Goal: Task Accomplishment & Management: Use online tool/utility

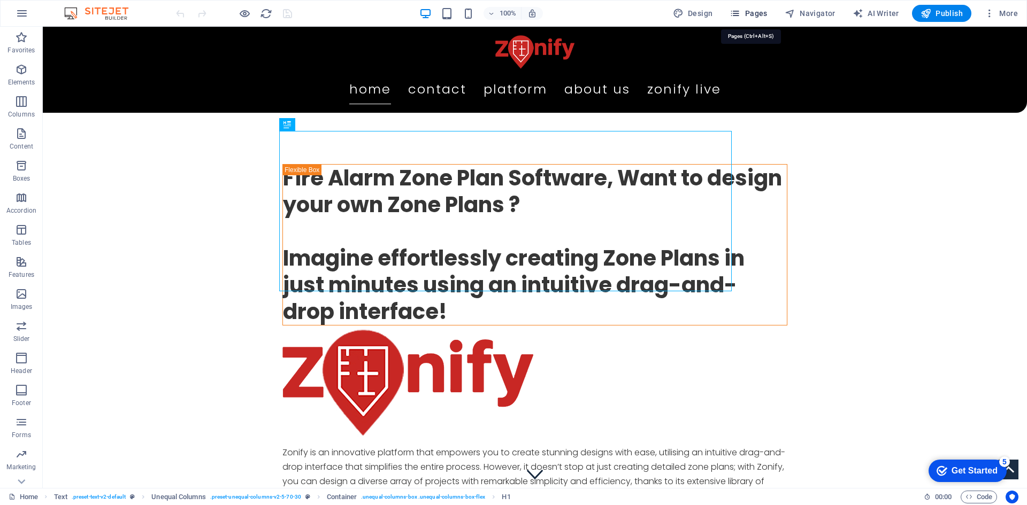
click at [758, 15] on span "Pages" at bounding box center [747, 13] width 37 height 11
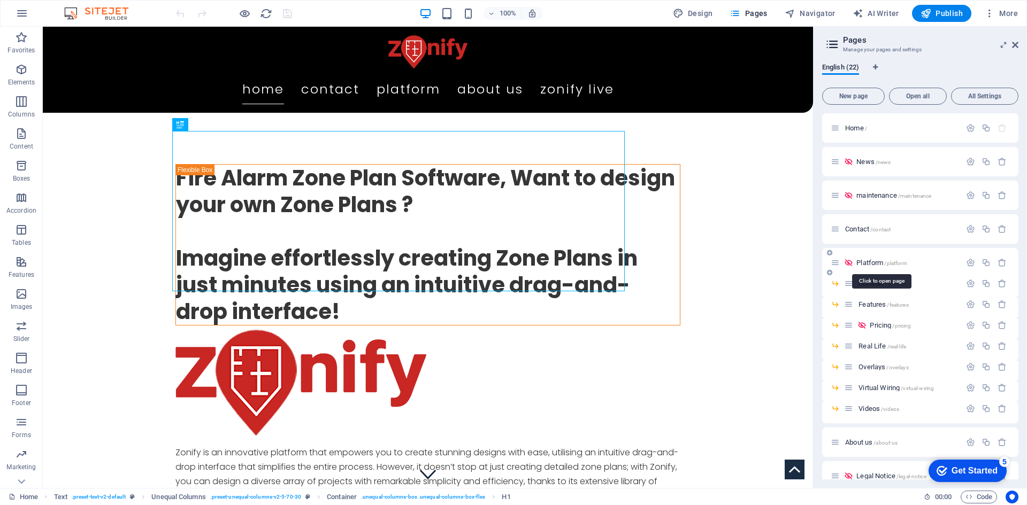
click at [868, 264] on span "Platform /platform" at bounding box center [881, 263] width 50 height 8
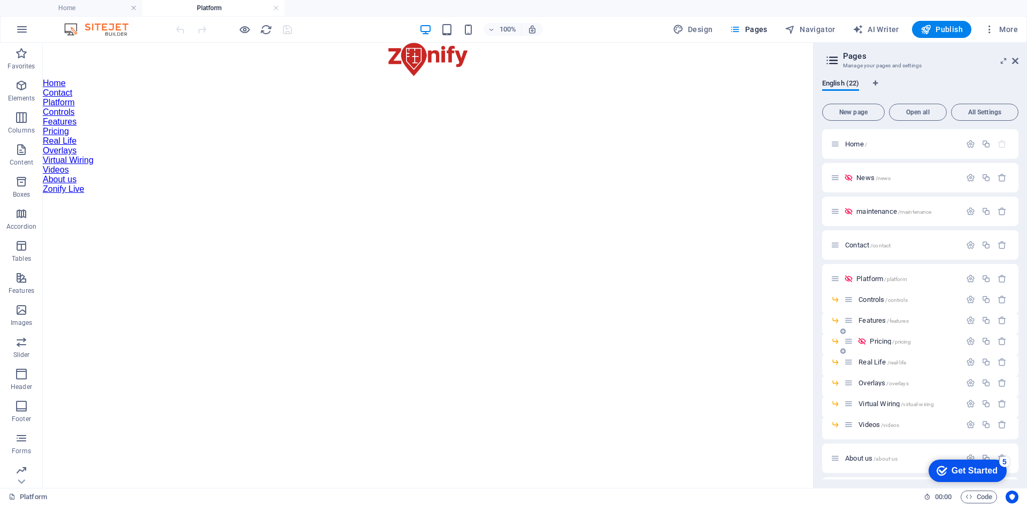
click at [878, 342] on span "Pricing /pricing" at bounding box center [890, 341] width 41 height 8
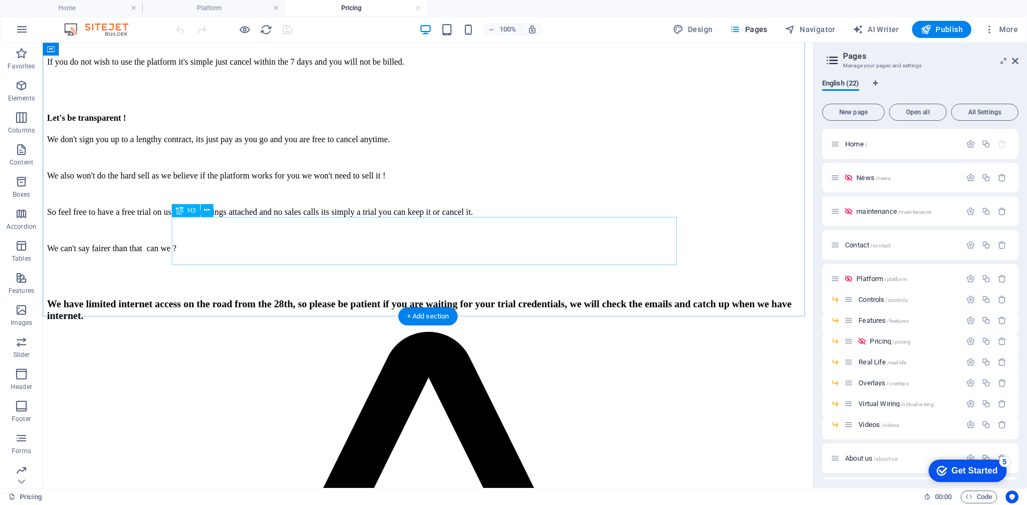
scroll to position [895, 0]
click at [193, 213] on div "H3" at bounding box center [186, 209] width 28 height 13
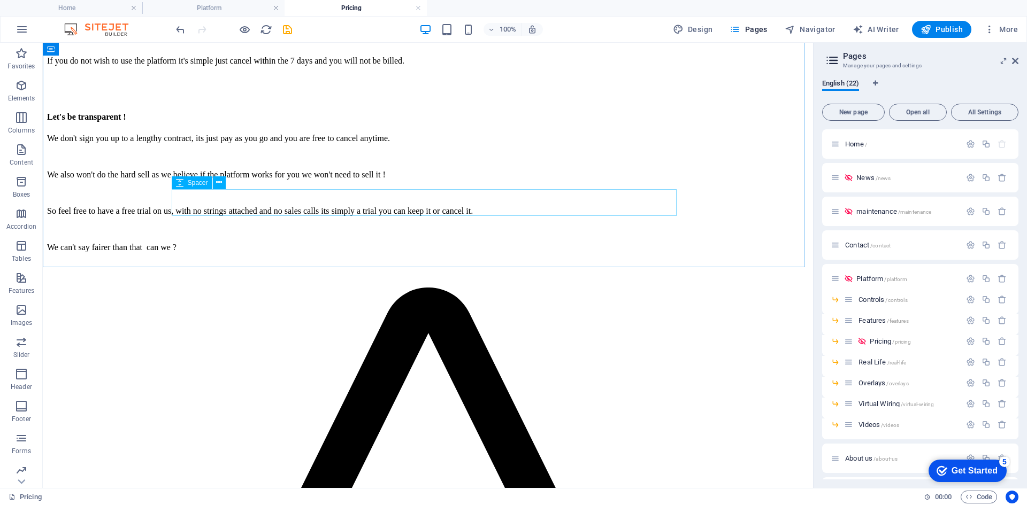
click at [195, 186] on span "Spacer" at bounding box center [198, 183] width 20 height 6
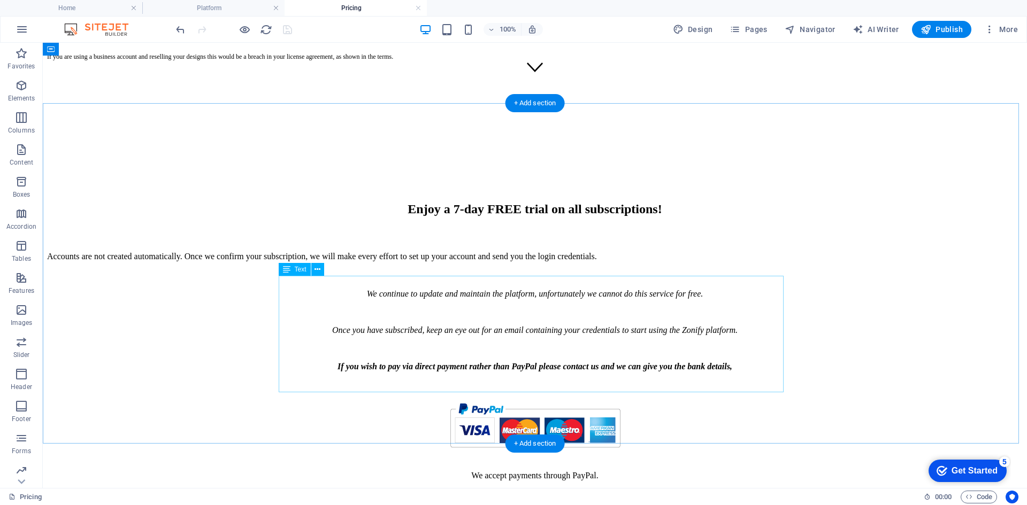
scroll to position [0, 0]
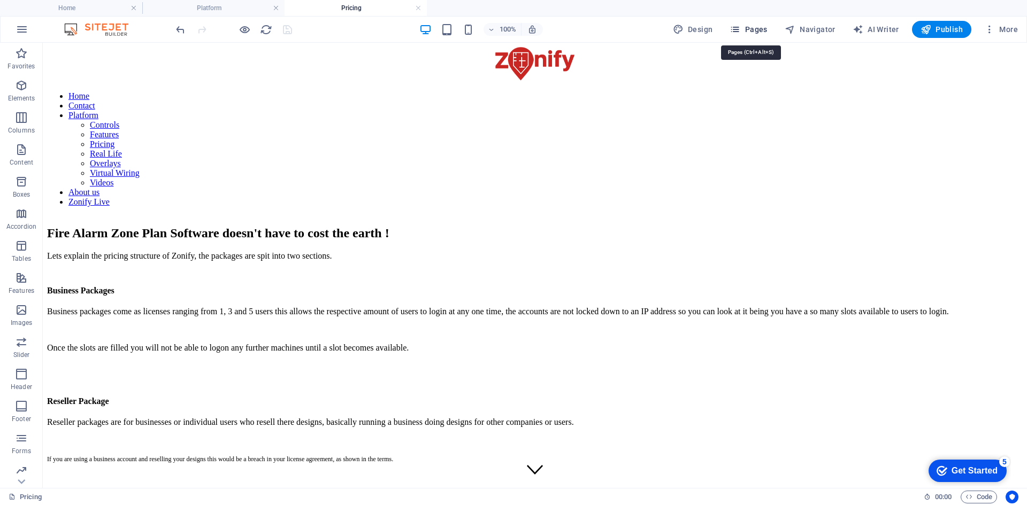
click at [757, 27] on span "Pages" at bounding box center [747, 29] width 37 height 11
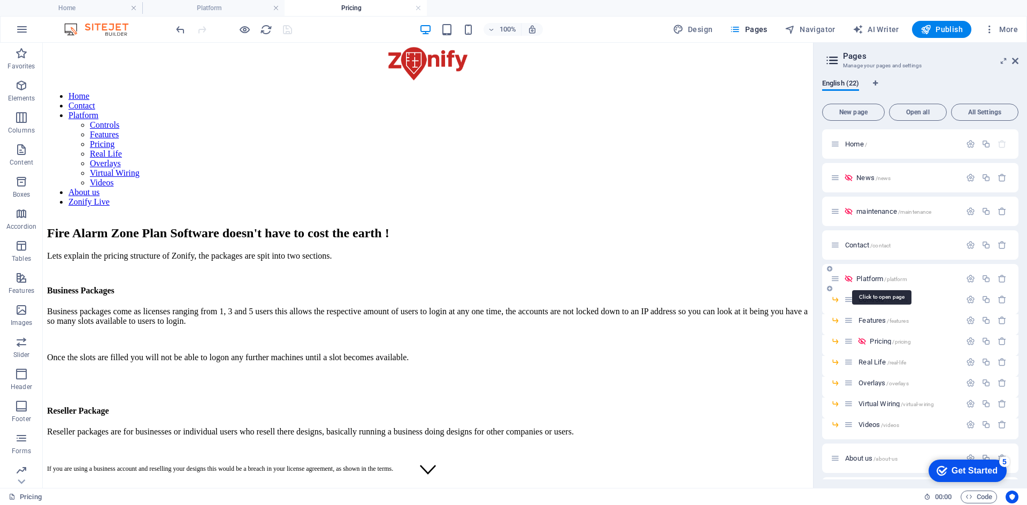
click at [865, 278] on span "Platform /platform" at bounding box center [881, 279] width 50 height 8
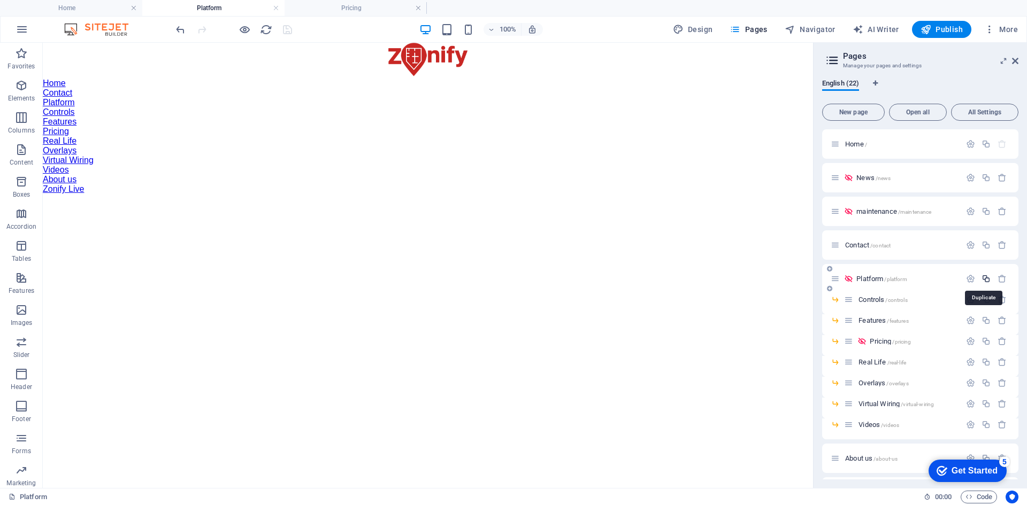
click at [986, 280] on icon "button" at bounding box center [985, 278] width 9 height 9
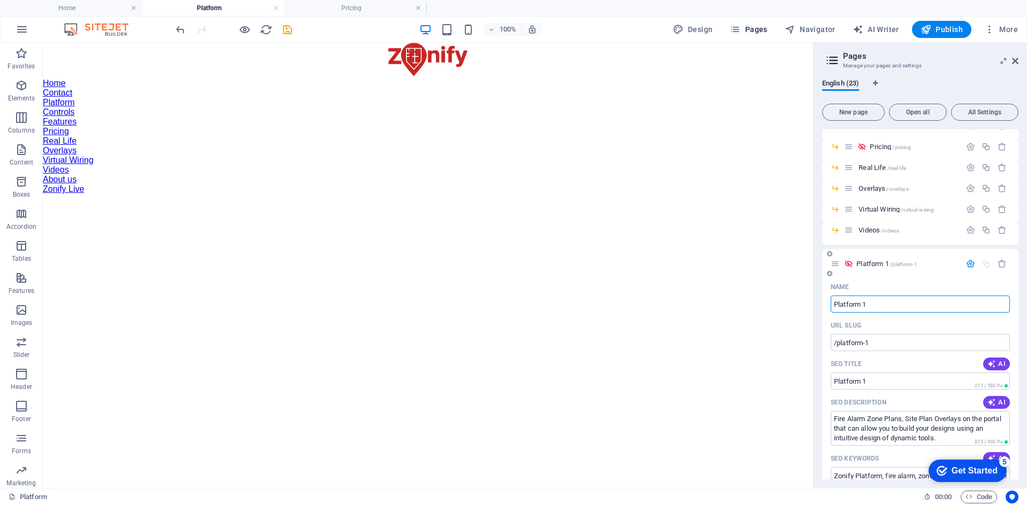
click at [882, 308] on input "Platform 1" at bounding box center [920, 304] width 179 height 17
type input "Platform"
type input "/platform-23"
type input "Platform"
type input "PlatformNo"
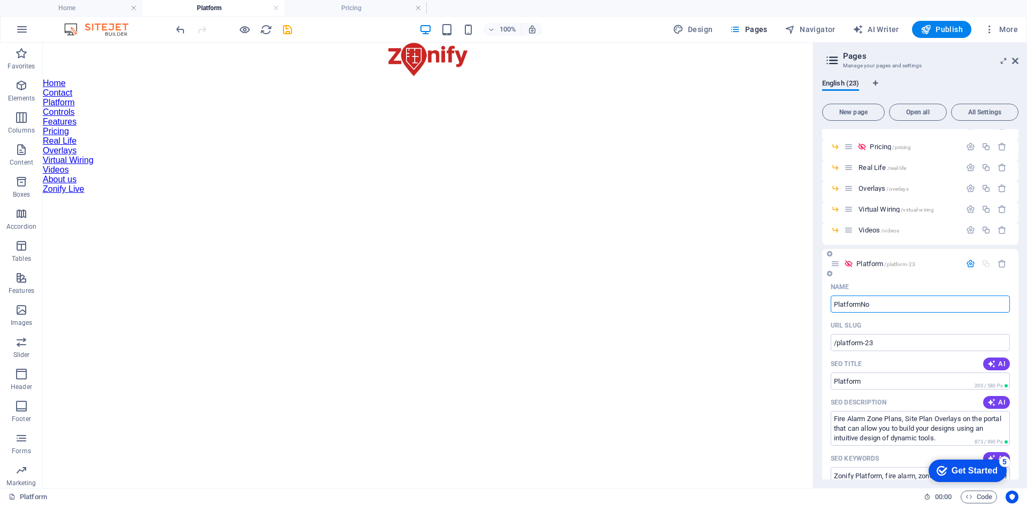
type input "PlatformNo"
type input "Platform"
type input "PlatformNoLo"
type input "PlatformNo"
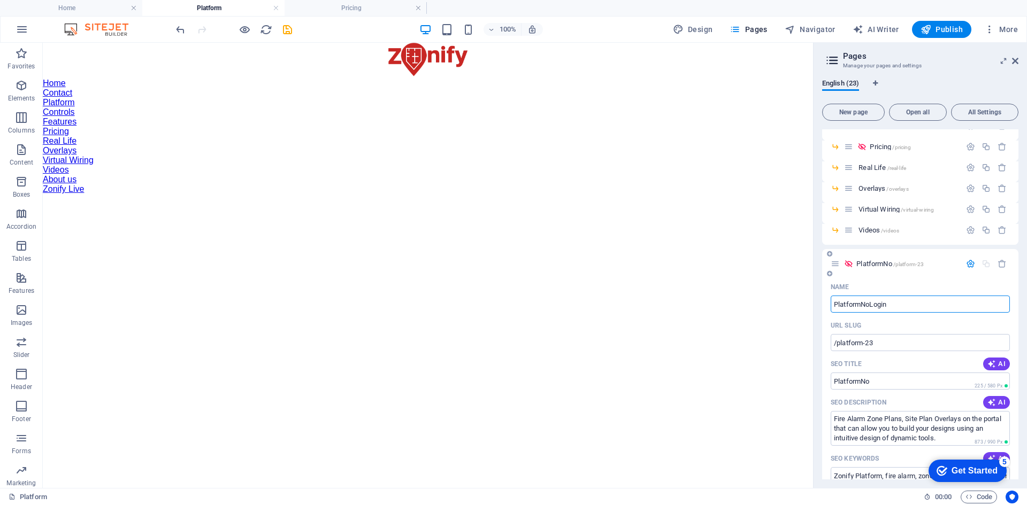
type input "PlatformNoLogin"
drag, startPoint x: 864, startPoint y: 345, endPoint x: 888, endPoint y: 343, distance: 23.6
click at [888, 343] on input "/platform-23" at bounding box center [920, 342] width 179 height 17
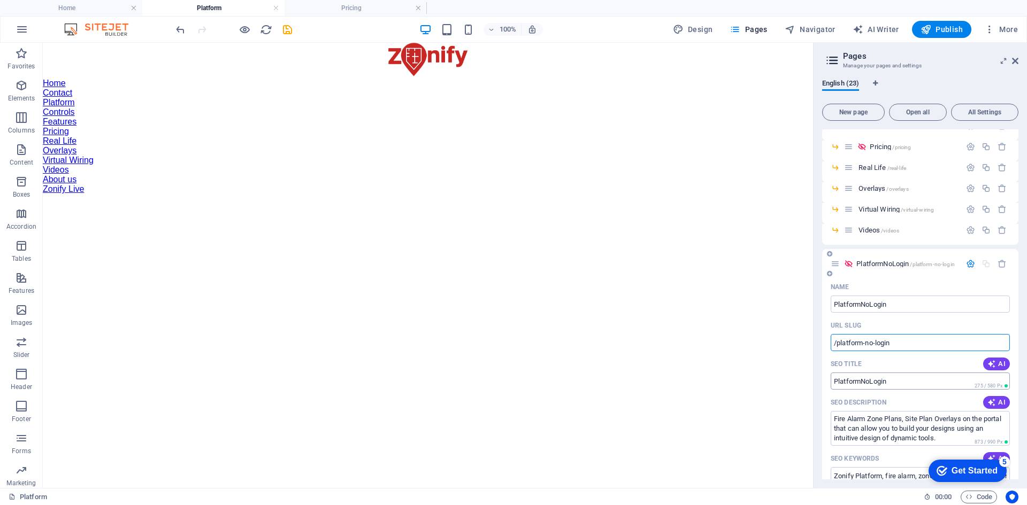
type input "/platform-no-login"
click at [863, 382] on input "PlatformNoLogin" at bounding box center [920, 381] width 179 height 17
click at [878, 381] on input "Platform - Not Login" at bounding box center [920, 381] width 179 height 17
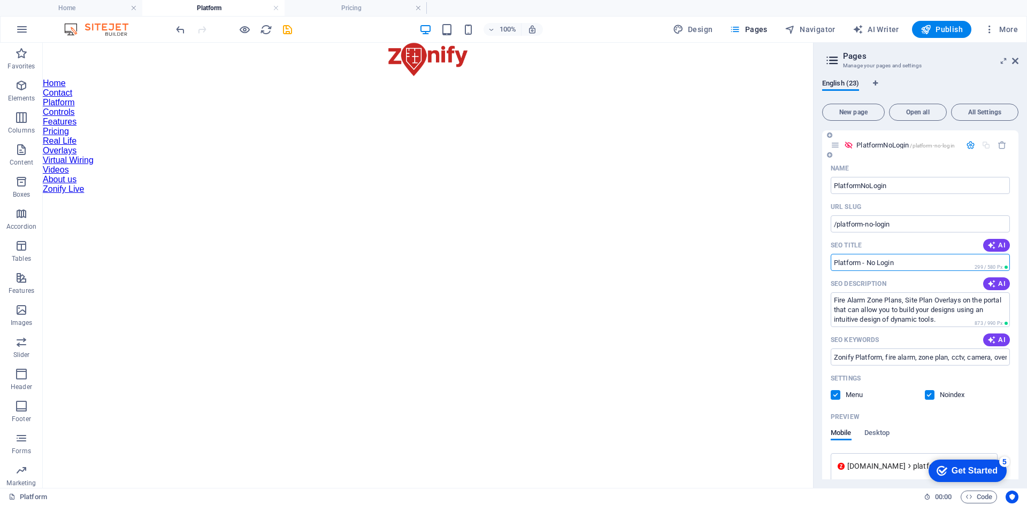
scroll to position [318, 0]
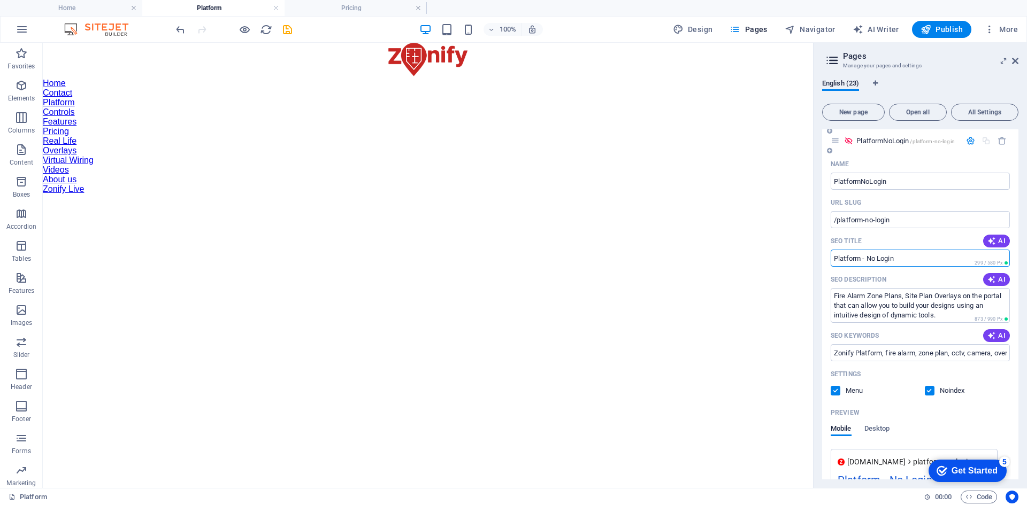
type input "Platform - No Login"
click at [928, 391] on label at bounding box center [930, 391] width 10 height 10
click at [0, 0] on input "checkbox" at bounding box center [0, 0] width 0 height 0
click at [928, 391] on label at bounding box center [930, 391] width 10 height 10
click at [0, 0] on input "checkbox" at bounding box center [0, 0] width 0 height 0
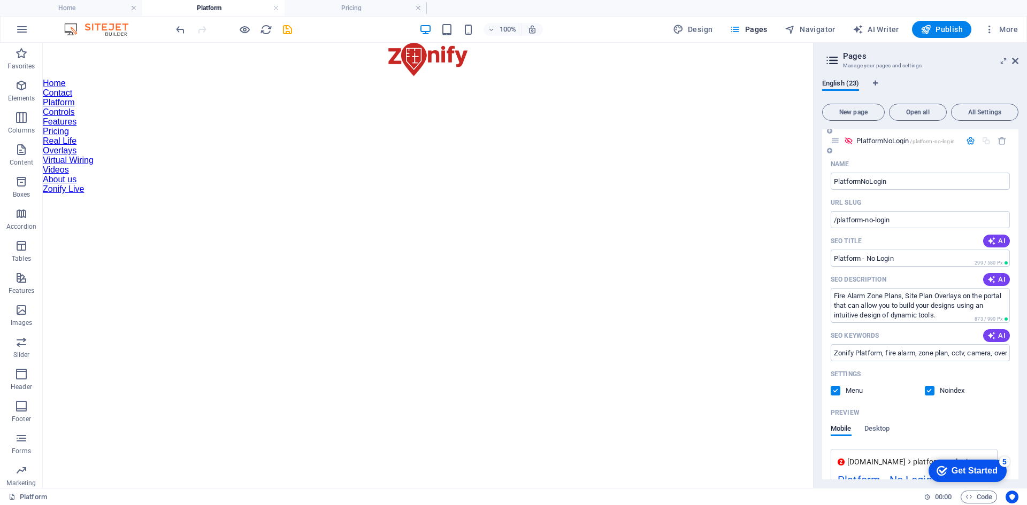
click at [837, 393] on label at bounding box center [836, 391] width 10 height 10
click at [0, 0] on input "checkbox" at bounding box center [0, 0] width 0 height 0
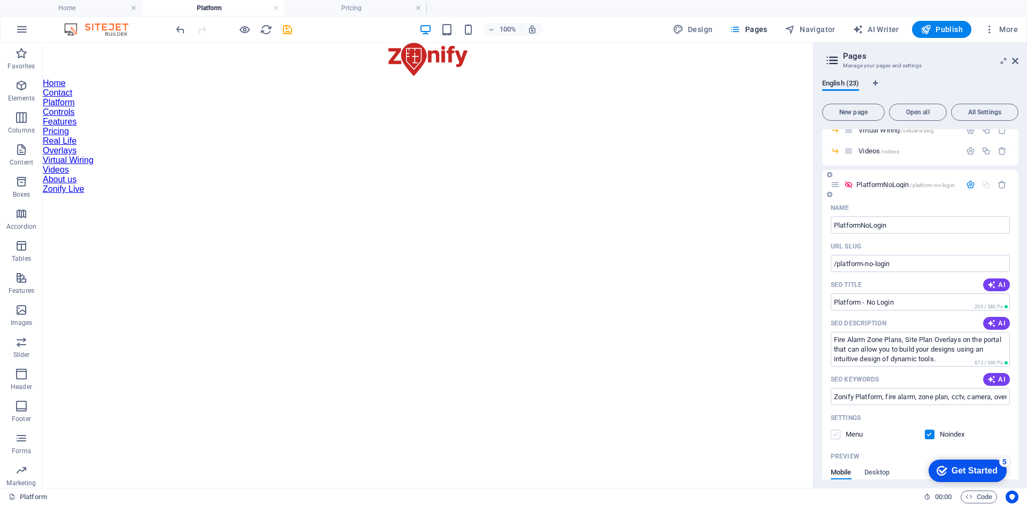
scroll to position [273, 0]
drag, startPoint x: 950, startPoint y: 307, endPoint x: 785, endPoint y: 256, distance: 173.4
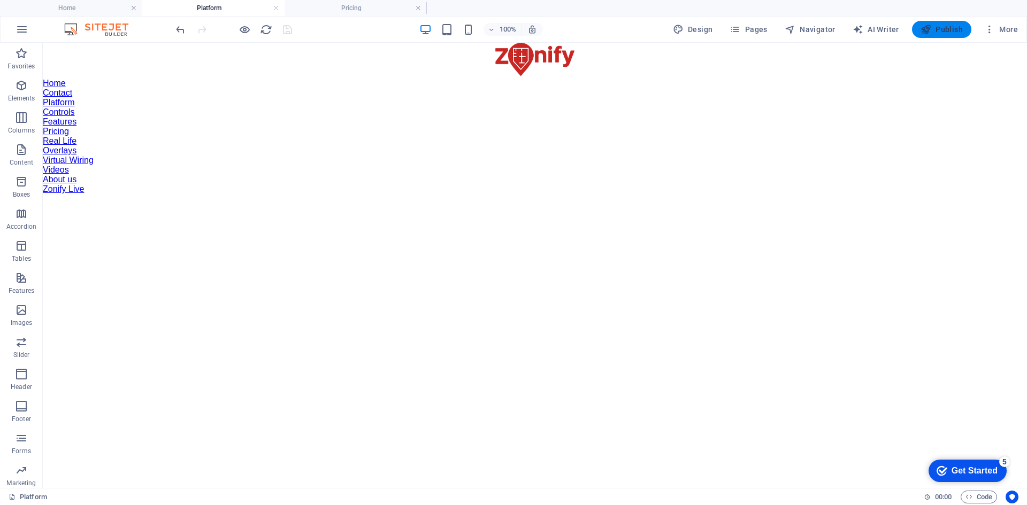
click at [947, 35] on button "Publish" at bounding box center [941, 29] width 59 height 17
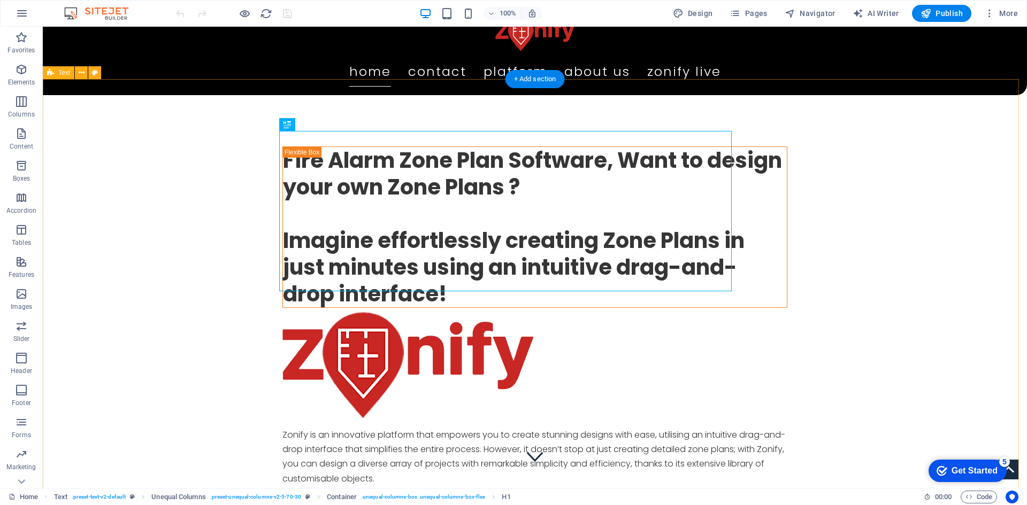
scroll to position [19, 0]
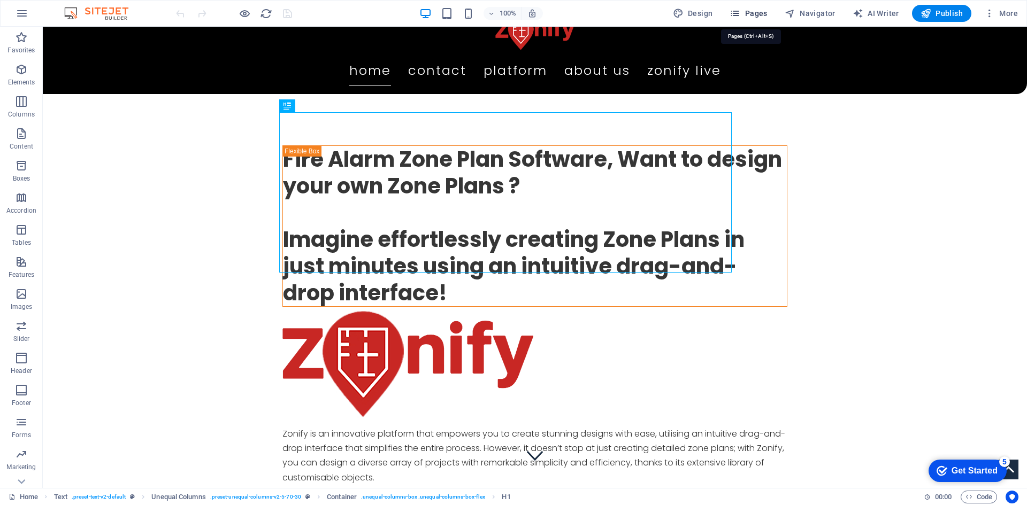
click at [758, 15] on span "Pages" at bounding box center [747, 13] width 37 height 11
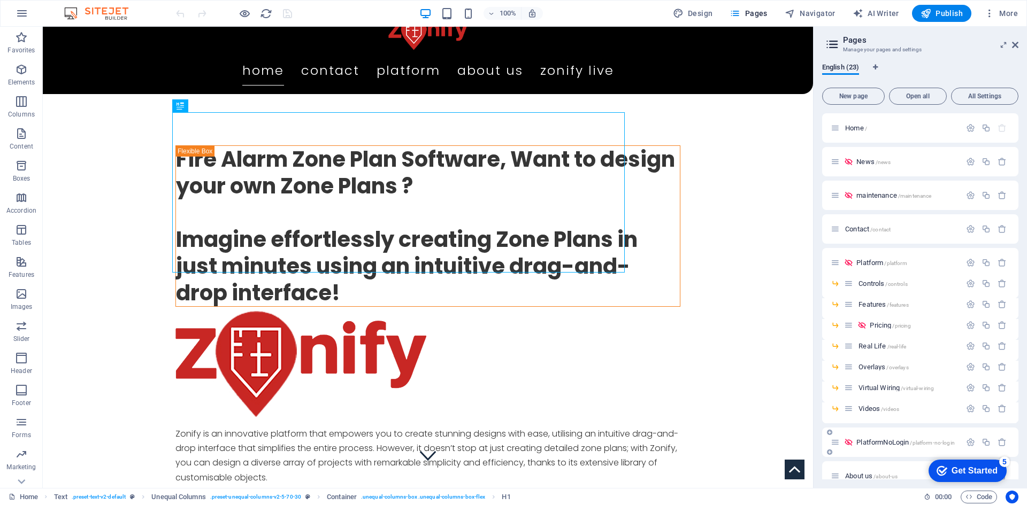
click at [872, 443] on span "PlatformNoLogin /platform-no-login" at bounding box center [905, 443] width 98 height 8
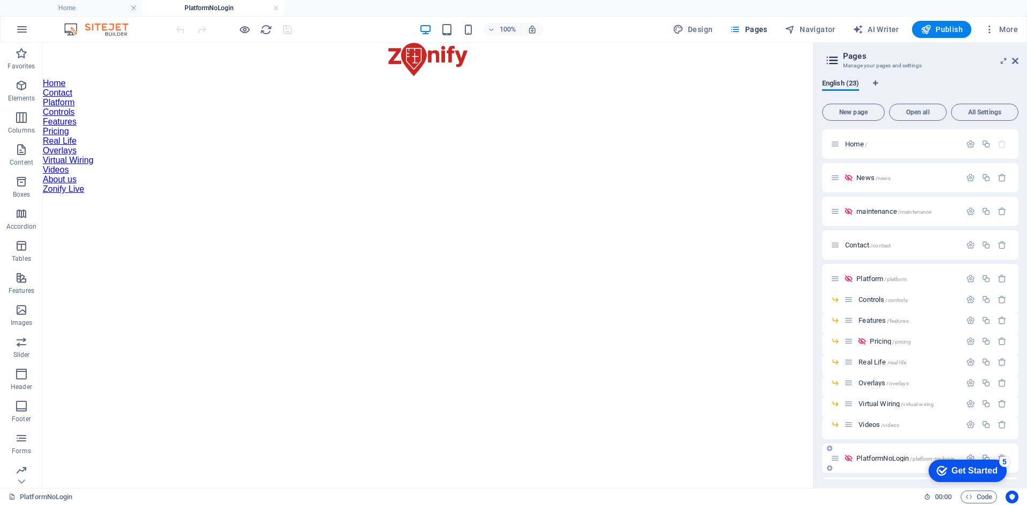
scroll to position [0, 0]
click at [23, 93] on span "Elements" at bounding box center [21, 92] width 43 height 26
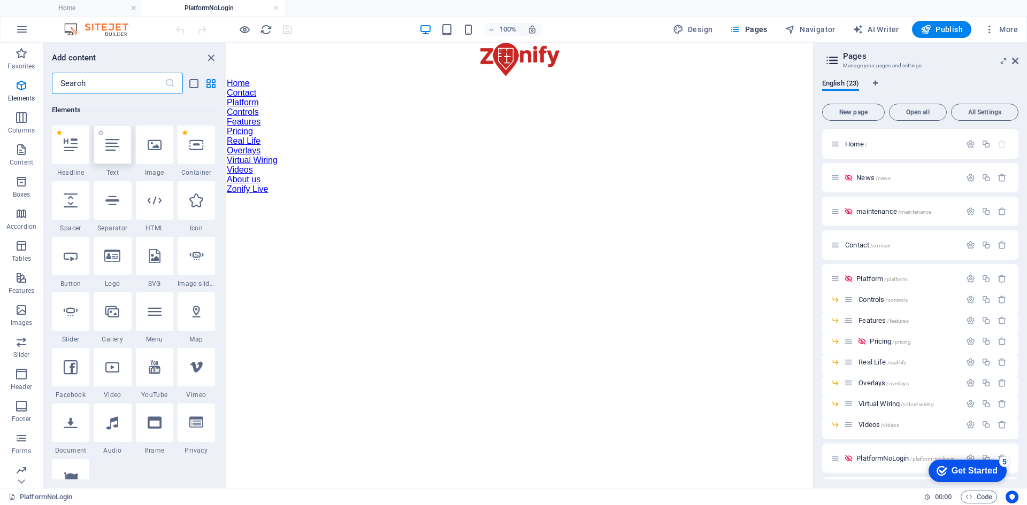
scroll to position [114, 0]
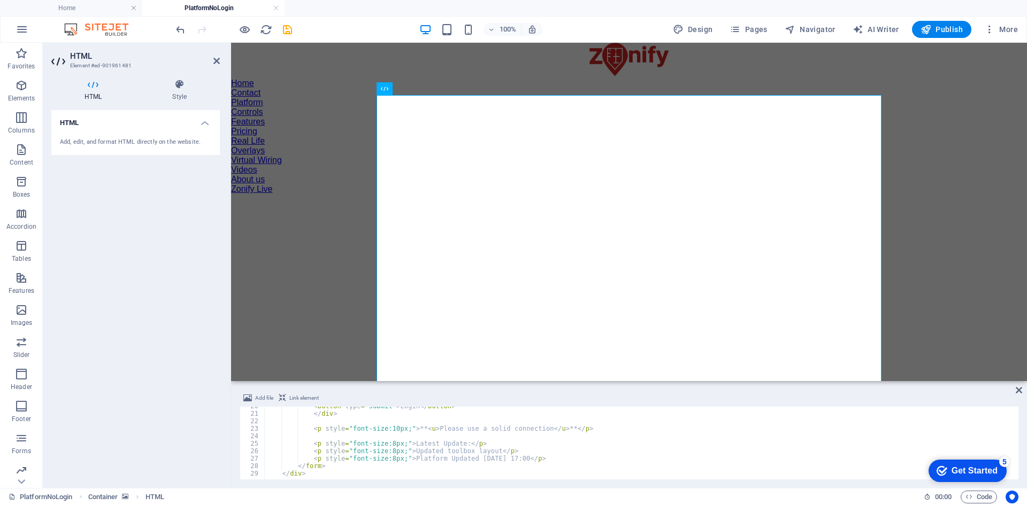
scroll to position [141, 0]
drag, startPoint x: 429, startPoint y: 432, endPoint x: 535, endPoint y: 433, distance: 105.9
click at [535, 433] on div "< div style = "float:right" > < button type = "submit" > Login </ button > </ d…" at bounding box center [978, 444] width 1428 height 86
click at [388, 433] on div "< div style = "float:right" > < button type = "submit" > Login </ button > </ d…" at bounding box center [978, 444] width 1428 height 86
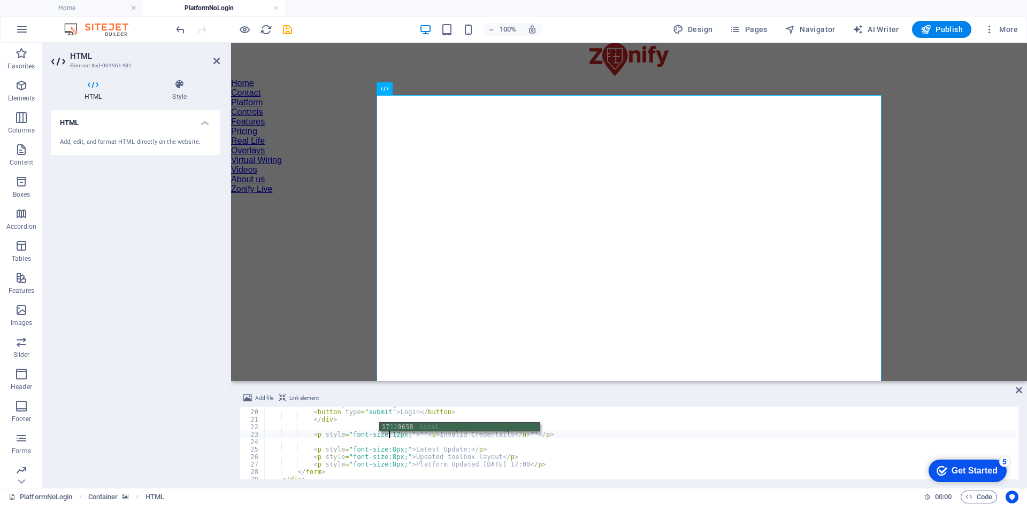
scroll to position [147, 0]
click at [562, 459] on div "< button type = "submit" > Login </ button > </ div > < p style = "font-size:12…" at bounding box center [978, 446] width 1428 height 86
drag, startPoint x: 453, startPoint y: 443, endPoint x: 404, endPoint y: 442, distance: 49.2
click at [404, 442] on div "< button type = "submit" > Login </ button > </ div > < p style = "font-size:12…" at bounding box center [978, 446] width 1428 height 86
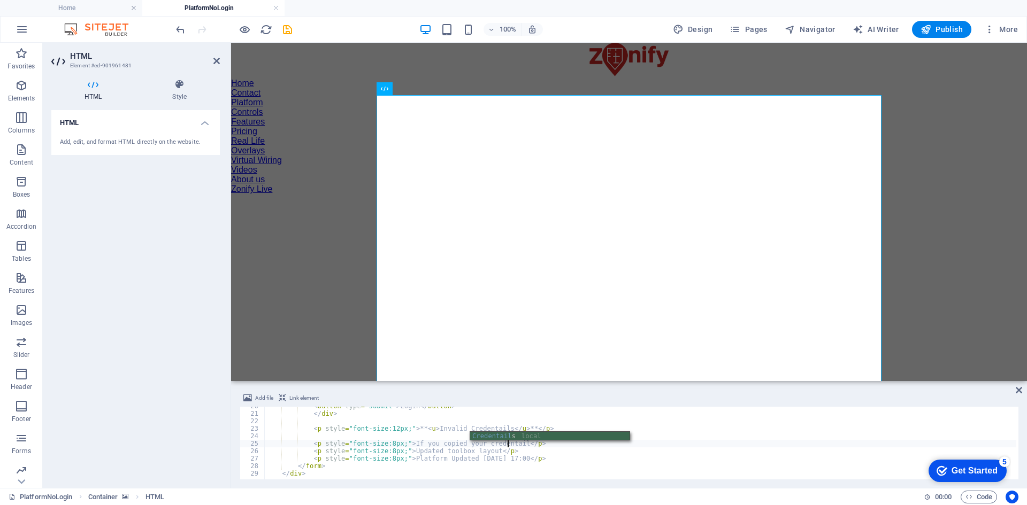
scroll to position [0, 20]
drag, startPoint x: 483, startPoint y: 448, endPoint x: 404, endPoint y: 451, distance: 78.7
click at [404, 451] on div "< button type = "submit" > Login </ button > </ div > < p style = "font-size:12…" at bounding box center [978, 446] width 1428 height 86
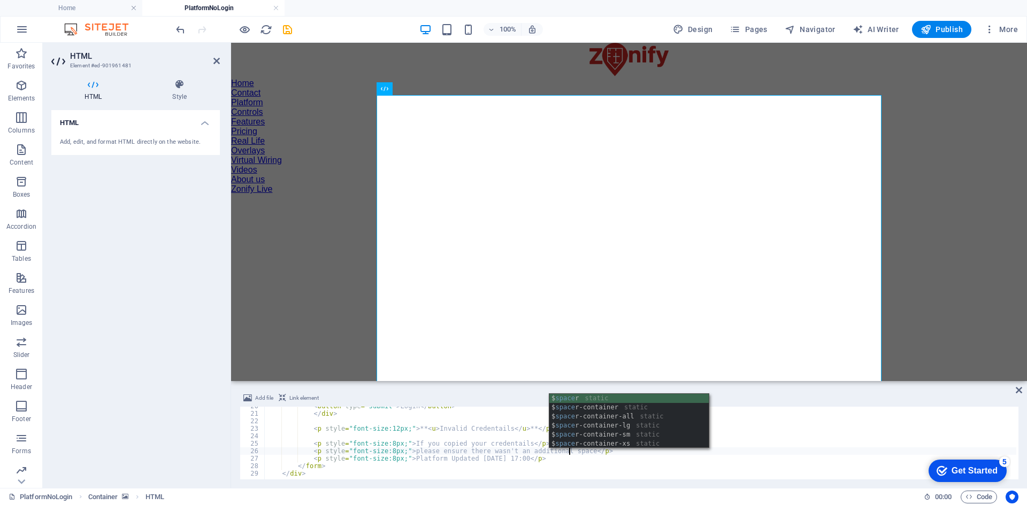
scroll to position [0, 25]
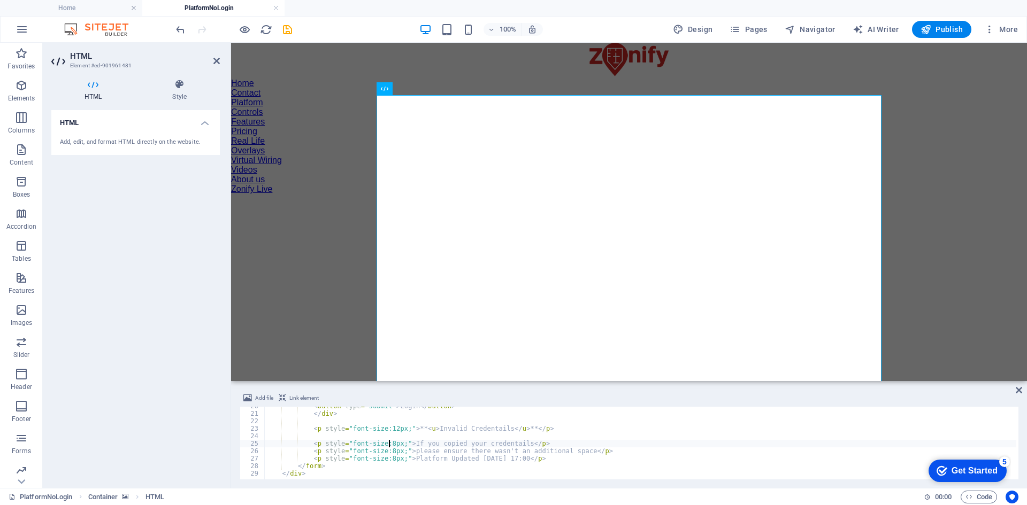
click at [388, 442] on div "< button type = "submit" > Login </ button > </ div > < p style = "font-size:12…" at bounding box center [978, 446] width 1428 height 86
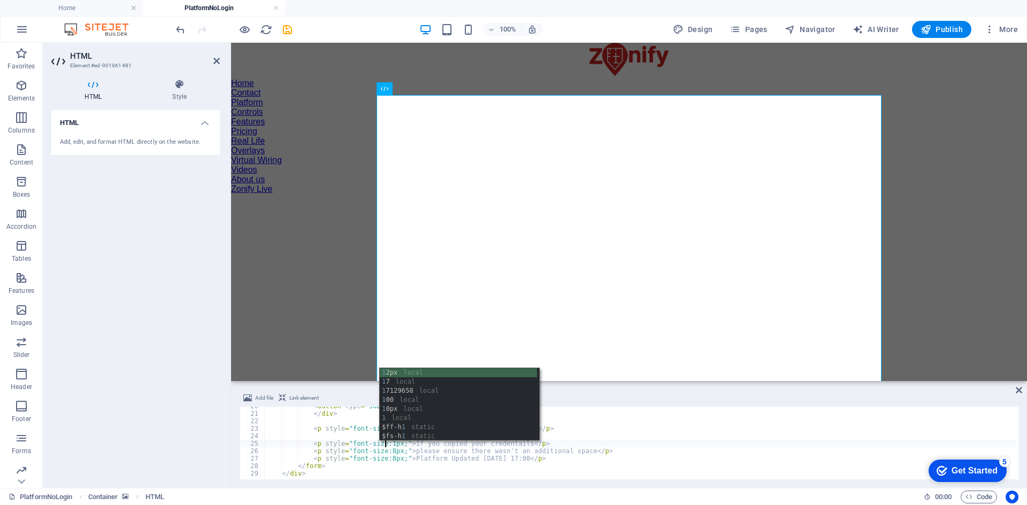
scroll to position [0, 10]
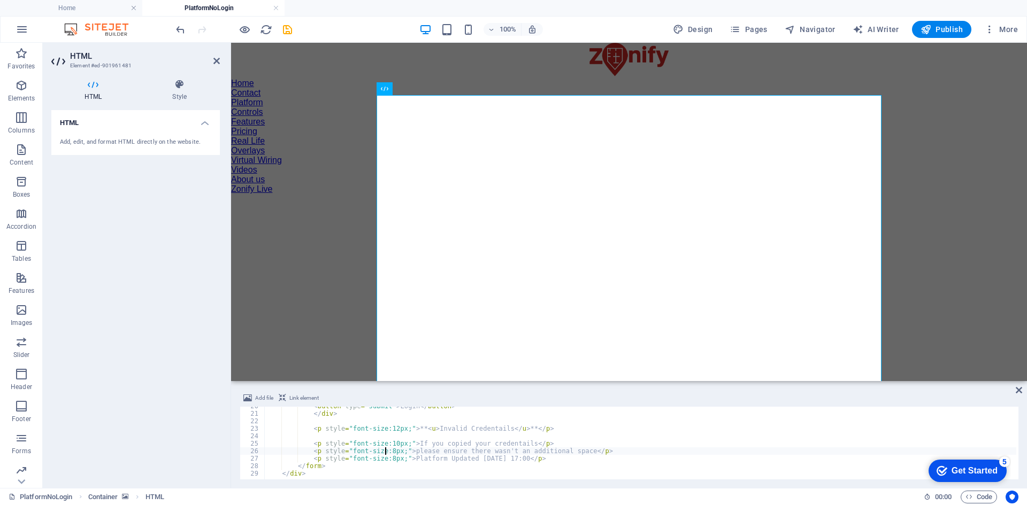
click at [387, 453] on div "< button type = "submit" > Login </ button > </ div > < p style = "font-size:12…" at bounding box center [978, 446] width 1428 height 86
click at [506, 459] on div "< button type = "submit" > Login </ button > </ div > < p style = "font-size:12…" at bounding box center [978, 446] width 1428 height 86
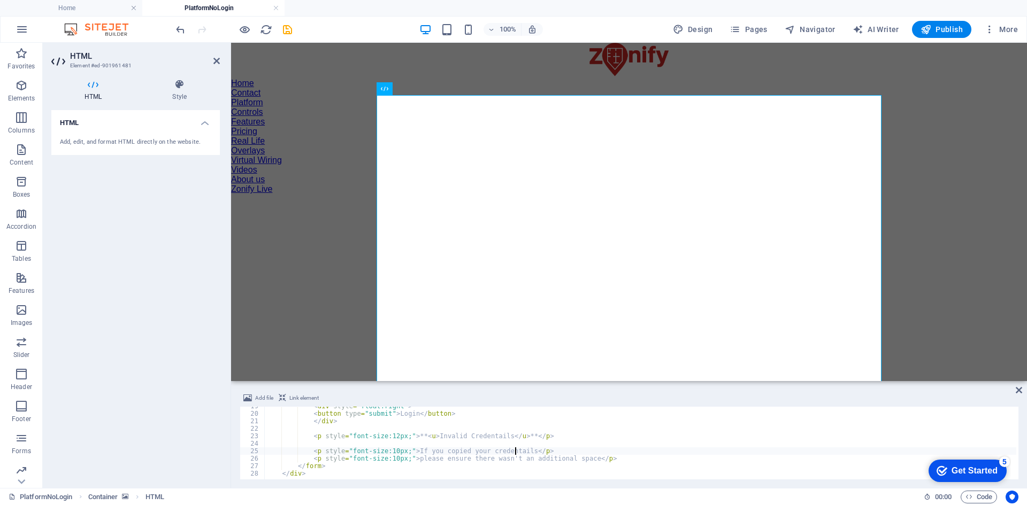
click at [514, 452] on div "< div style = "float:right" > < button type = "submit" > Login </ button > </ d…" at bounding box center [978, 446] width 1428 height 86
type textarea "<p style="font-size:10px;">If you copied your credentails from the email</p>"
click at [916, 194] on figure at bounding box center [629, 194] width 796 height 0
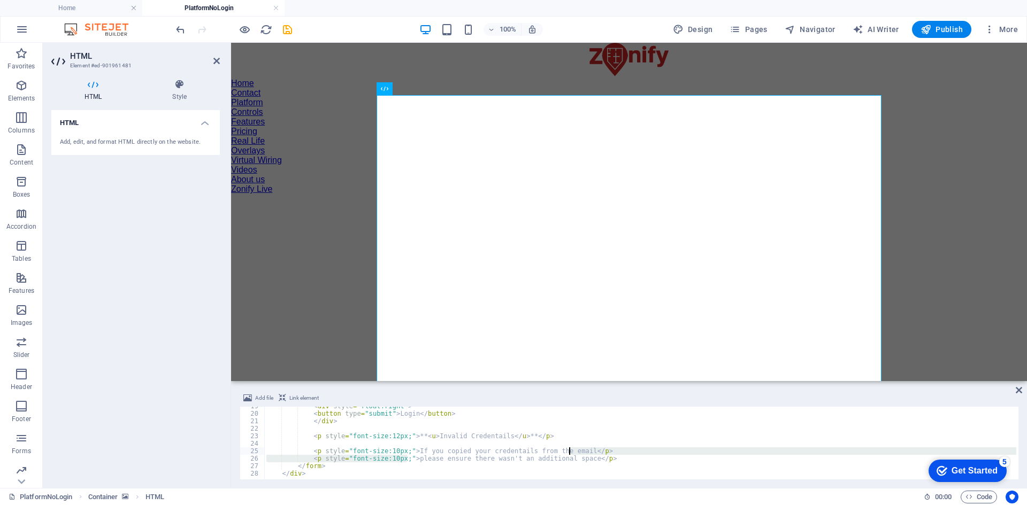
drag, startPoint x: 408, startPoint y: 458, endPoint x: 569, endPoint y: 451, distance: 161.1
click at [569, 451] on div "< div style = "float:right" > < button type = "submit" > Login </ button > </ d…" at bounding box center [978, 446] width 1428 height 86
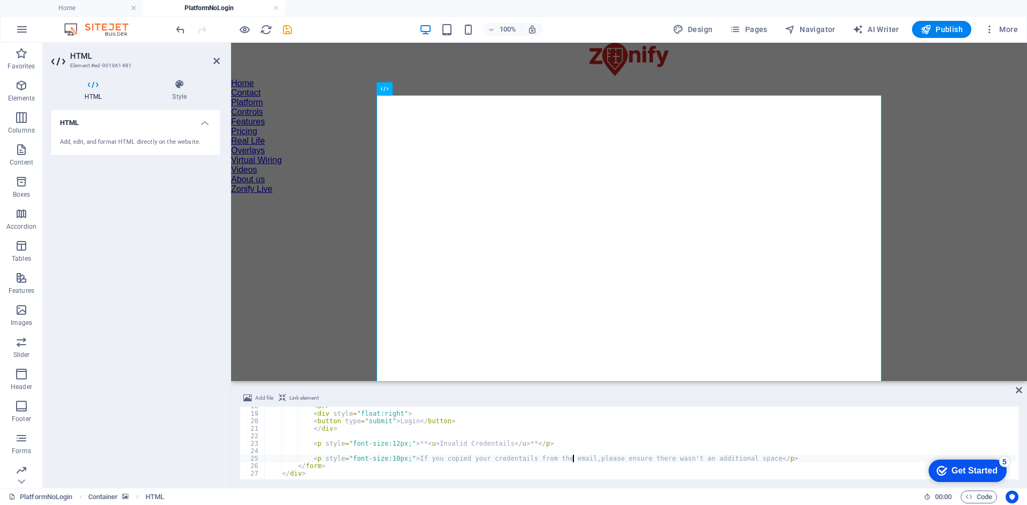
scroll to position [0, 25]
type textarea "<p style="font-size:10px;">If you copied your credentails from the email, pleas…"
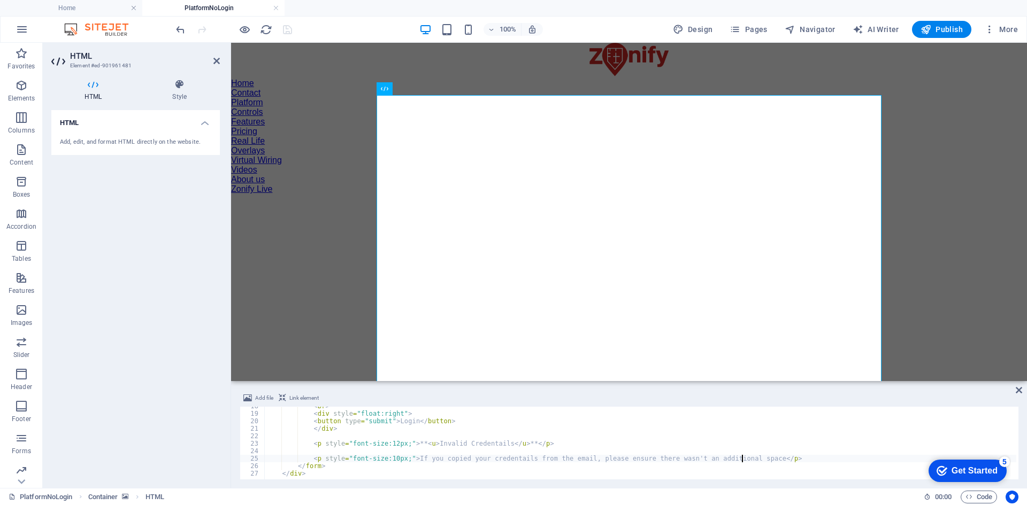
click at [741, 458] on div "< br > < div style = "float:right" > < button type = "submit" > Login </ button…" at bounding box center [978, 446] width 1428 height 86
type textarea "<p style="font-size:10px;">If you copied your credentails from the email, pleas…"
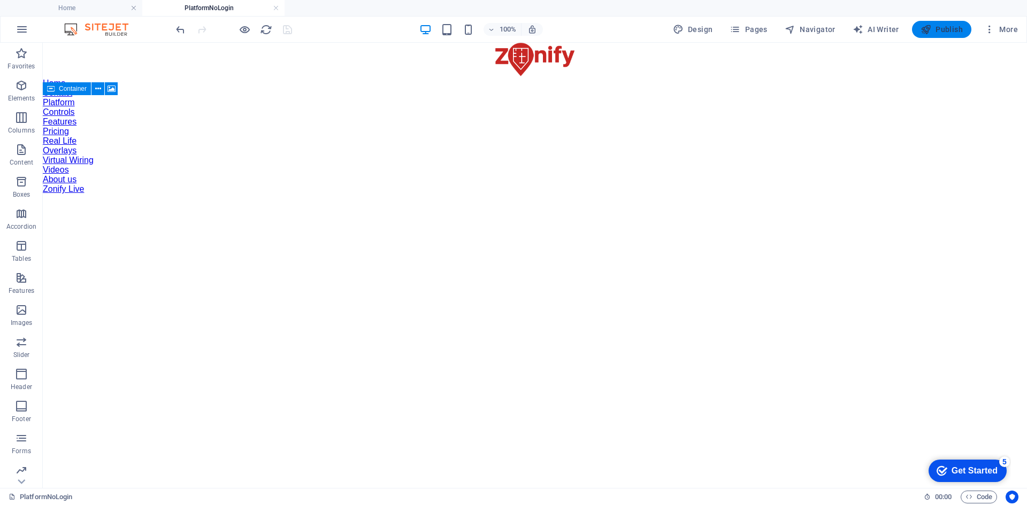
click at [946, 32] on span "Publish" at bounding box center [941, 29] width 42 height 11
